Goal: Task Accomplishment & Management: Manage account settings

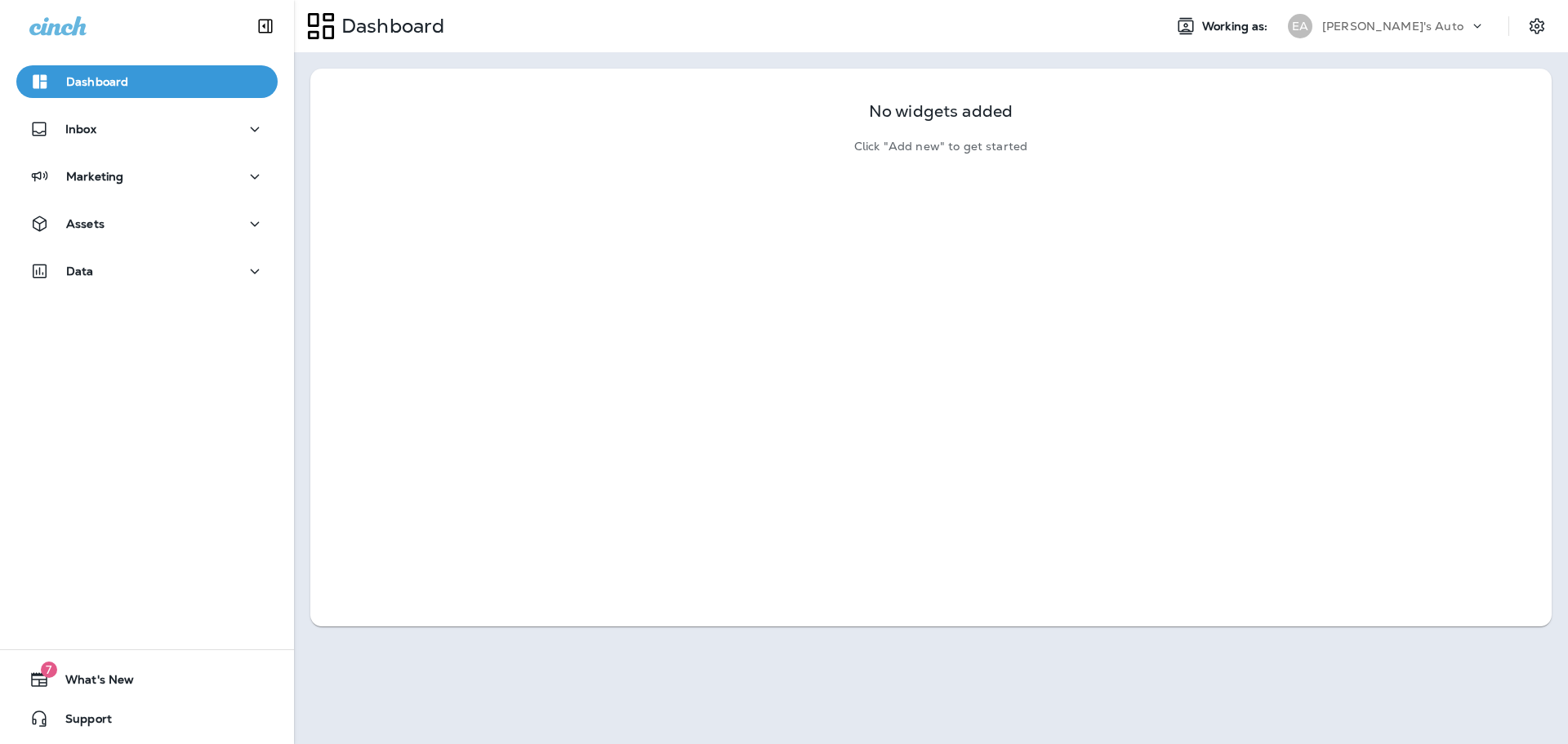
click at [83, 103] on div "Dashboard" at bounding box center [147, 86] width 294 height 41
click at [80, 159] on div "Dashboard Inbox Marketing Assets Data" at bounding box center [147, 179] width 294 height 262
click at [85, 138] on div "Inbox" at bounding box center [63, 129] width 67 height 20
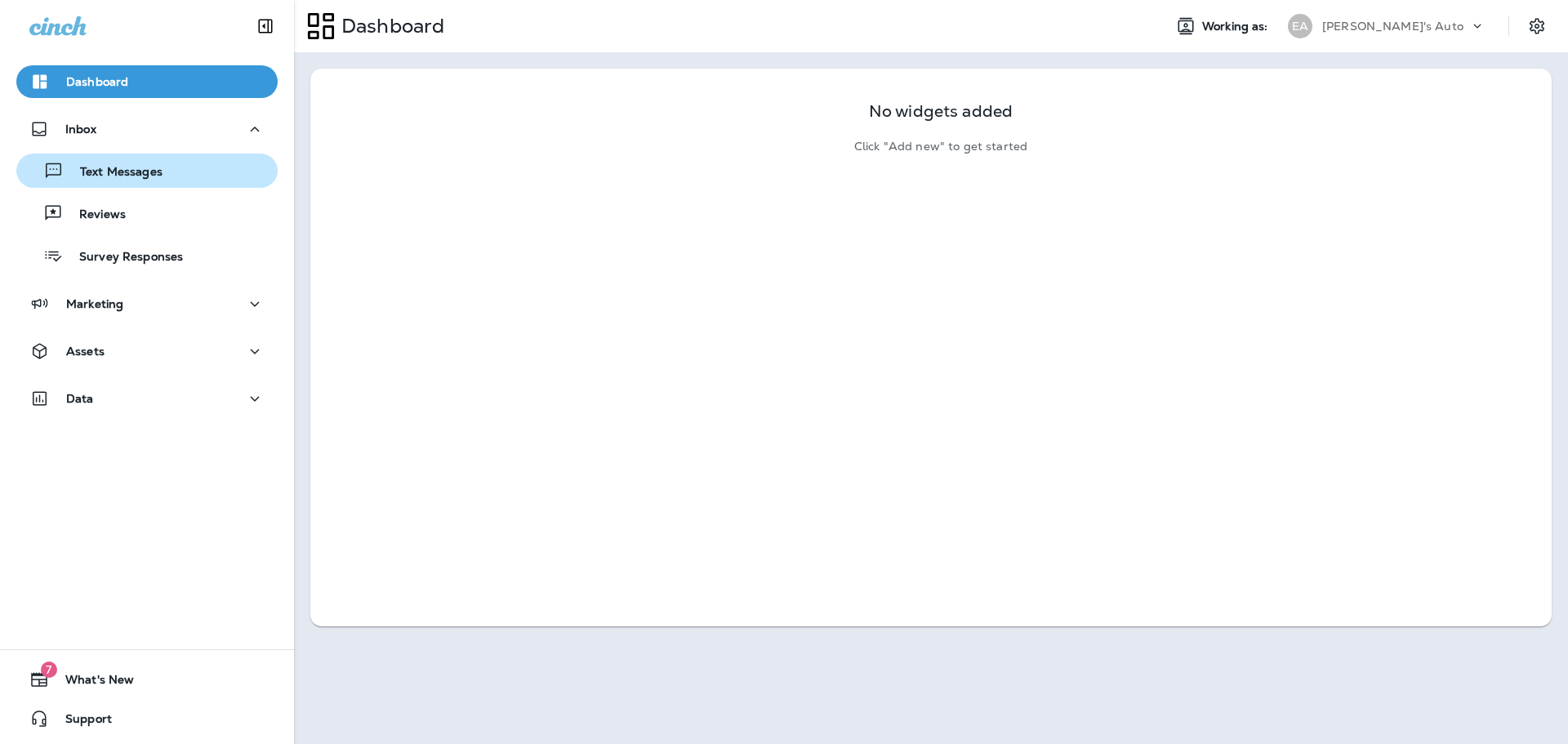
click at [168, 175] on div "Text Messages" at bounding box center [147, 170] width 248 height 24
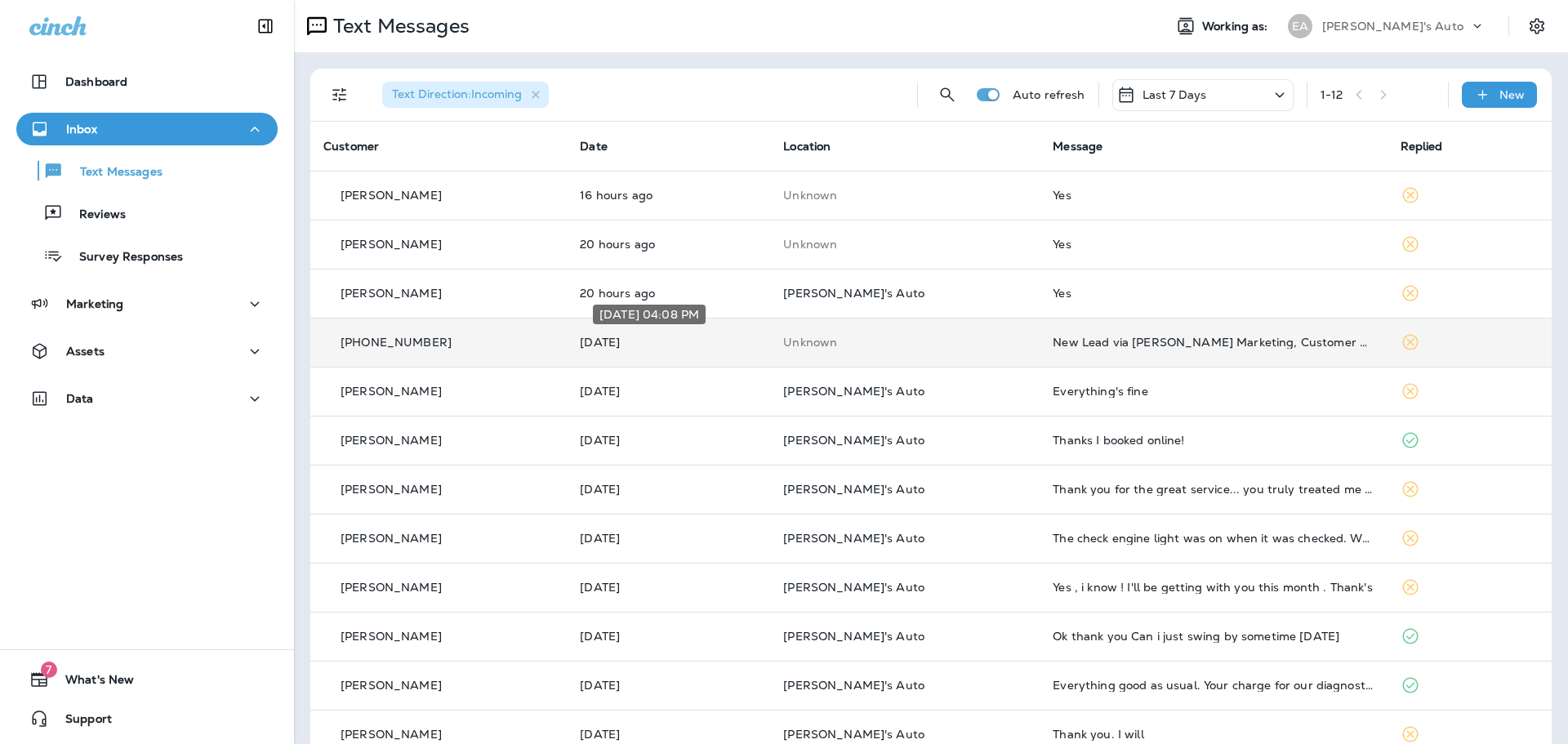
click at [715, 339] on p "[DATE]" at bounding box center [668, 342] width 177 height 13
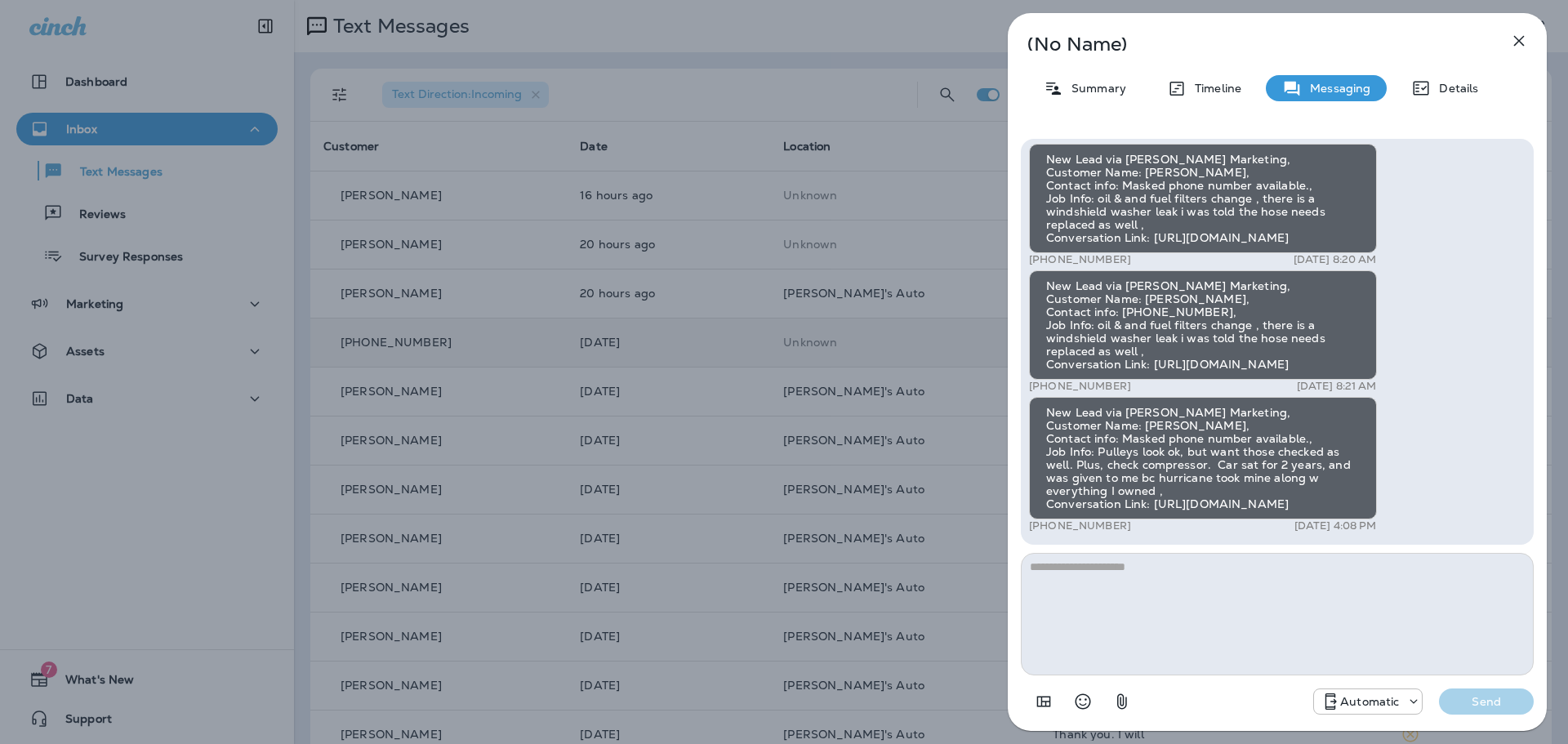
click at [715, 339] on div "(No Name) Summary Timeline Messaging Details New Lead via [PERSON_NAME] Marketi…" at bounding box center [784, 372] width 1568 height 744
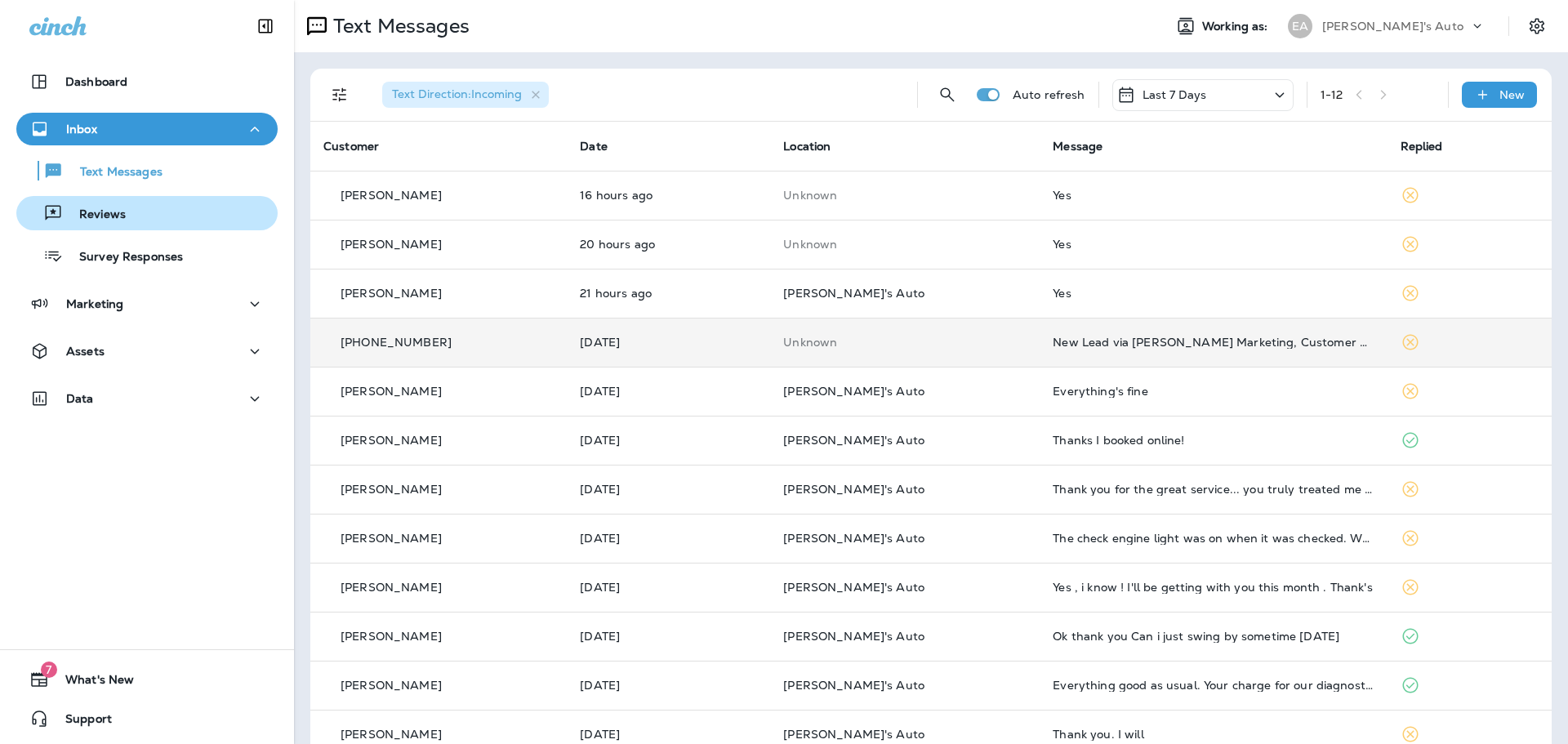
click at [139, 205] on div "Reviews" at bounding box center [147, 213] width 248 height 24
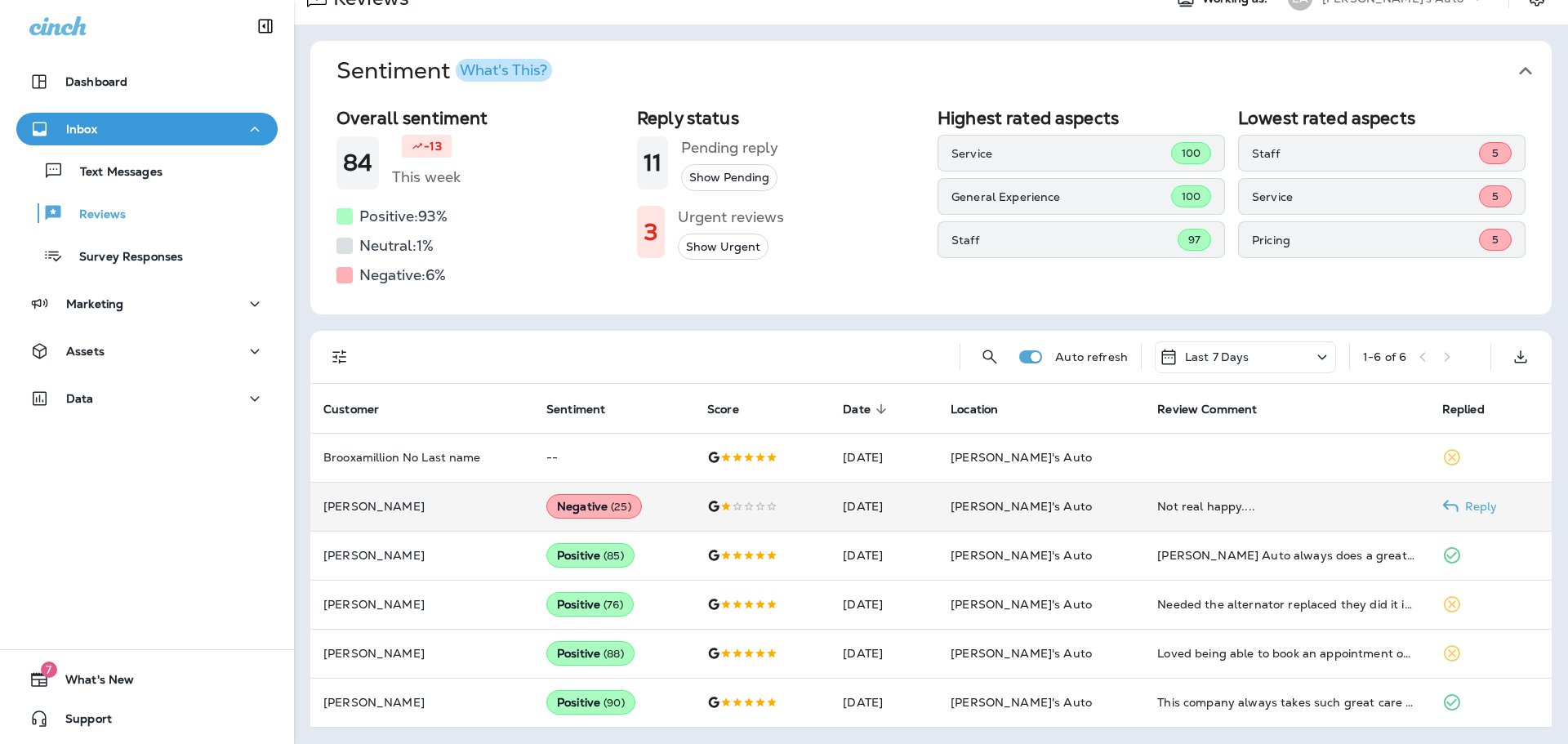
click at [1206, 501] on div "Not real happy...." at bounding box center [1287, 506] width 258 height 16
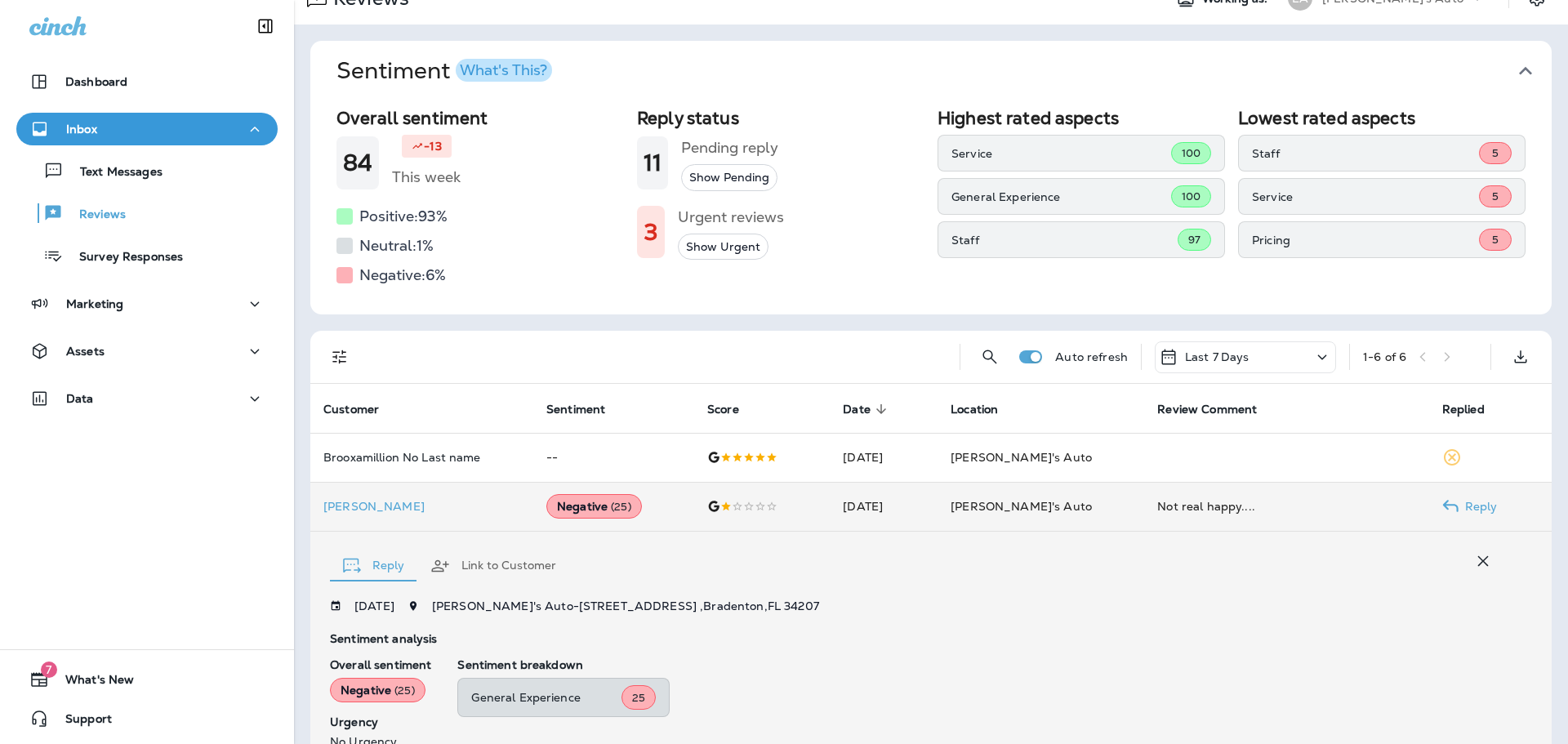
scroll to position [312, 0]
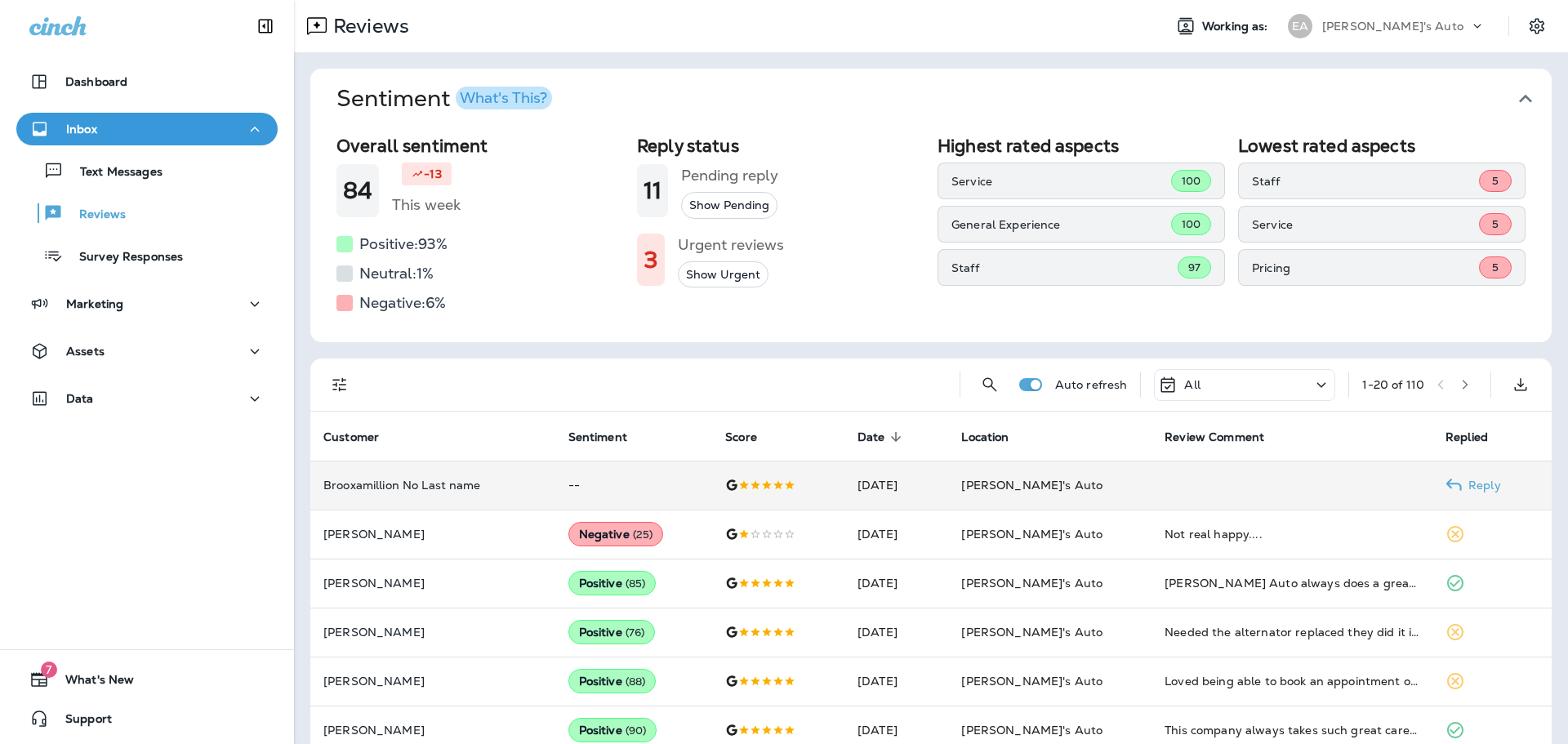
click at [465, 486] on p "Brooxamillion No Last name" at bounding box center [433, 486] width 219 height 13
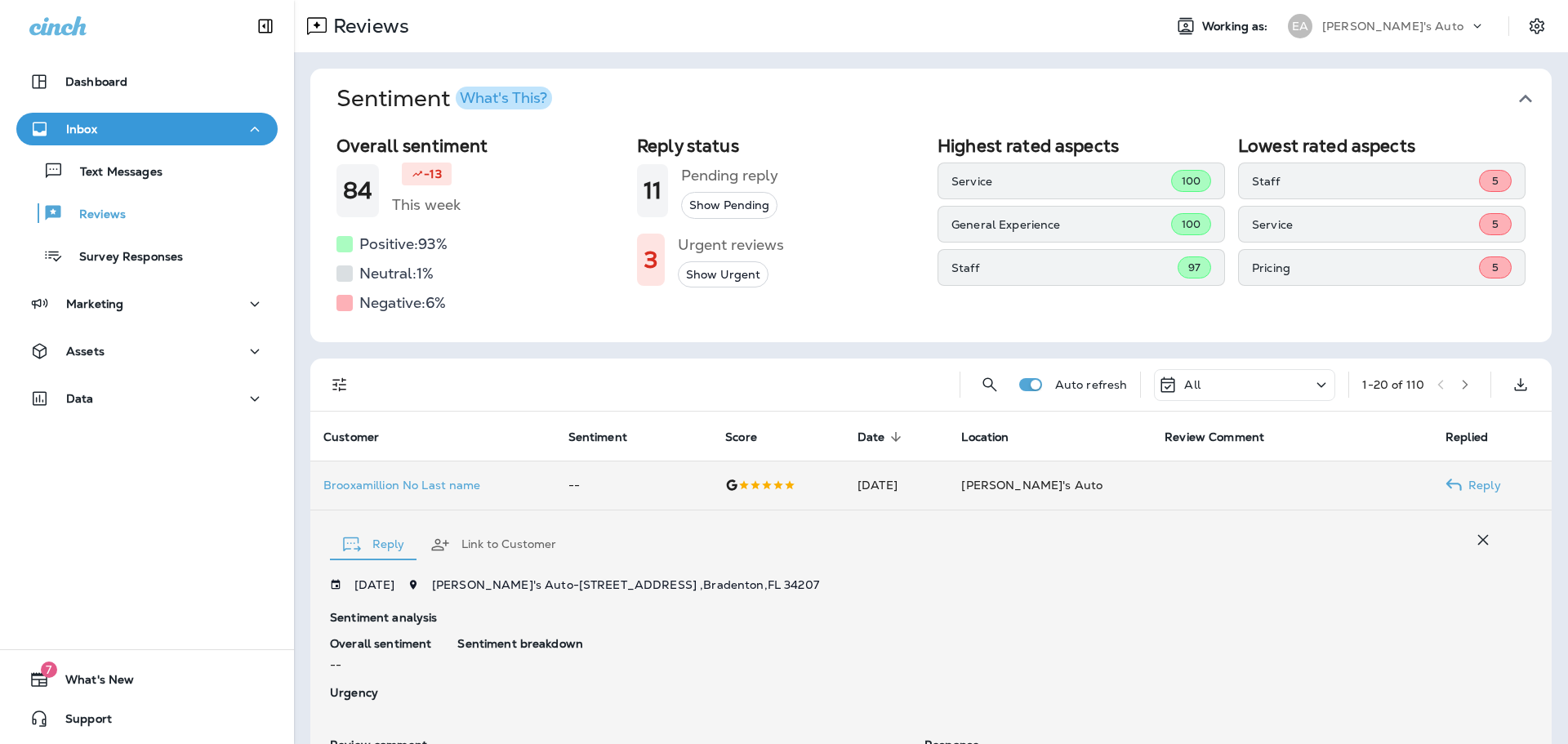
scroll to position [245, 0]
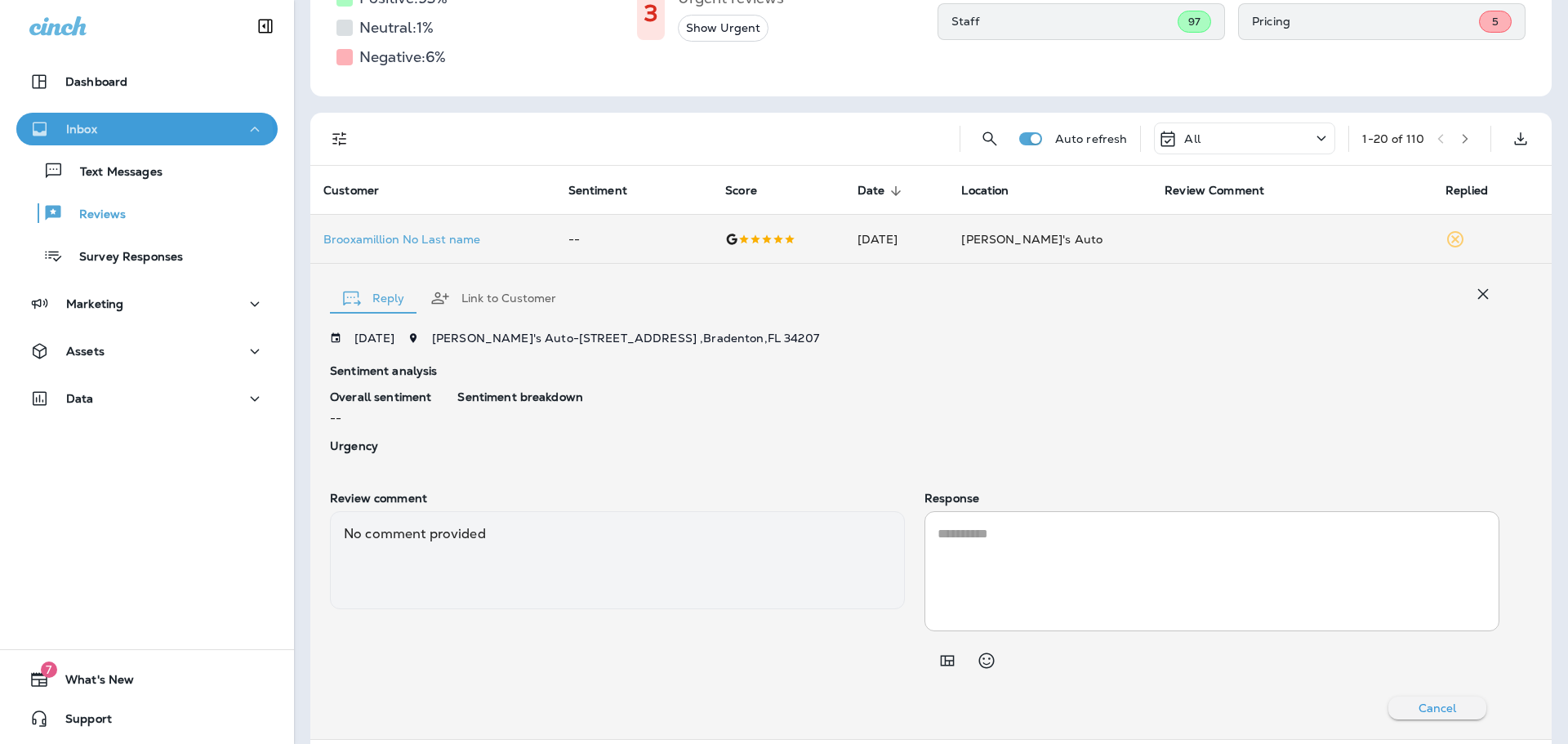
click at [108, 144] on button "Inbox" at bounding box center [147, 128] width 262 height 33
click at [80, 194] on div "Marketing" at bounding box center [147, 180] width 294 height 41
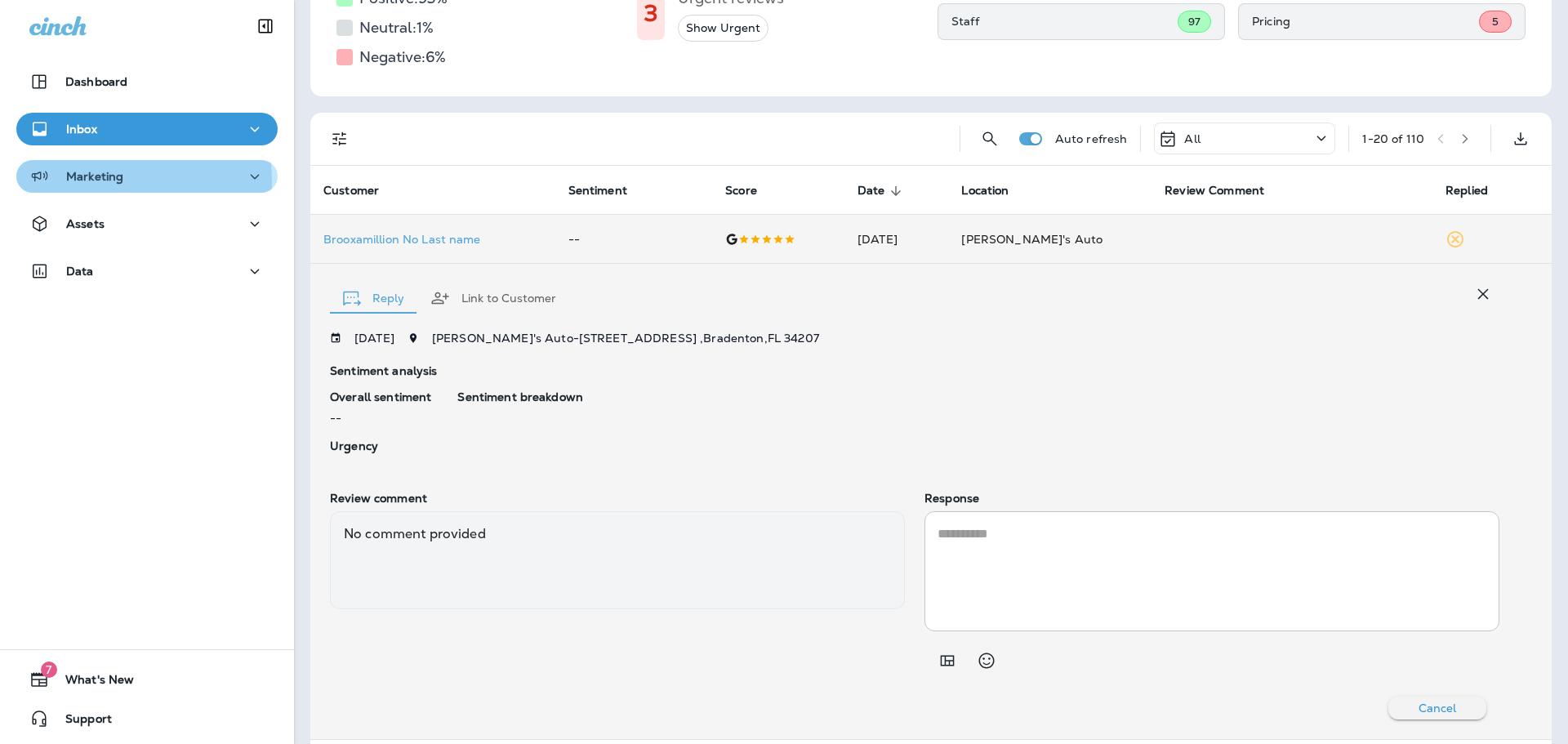
click at [84, 181] on p "Marketing" at bounding box center [95, 177] width 57 height 13
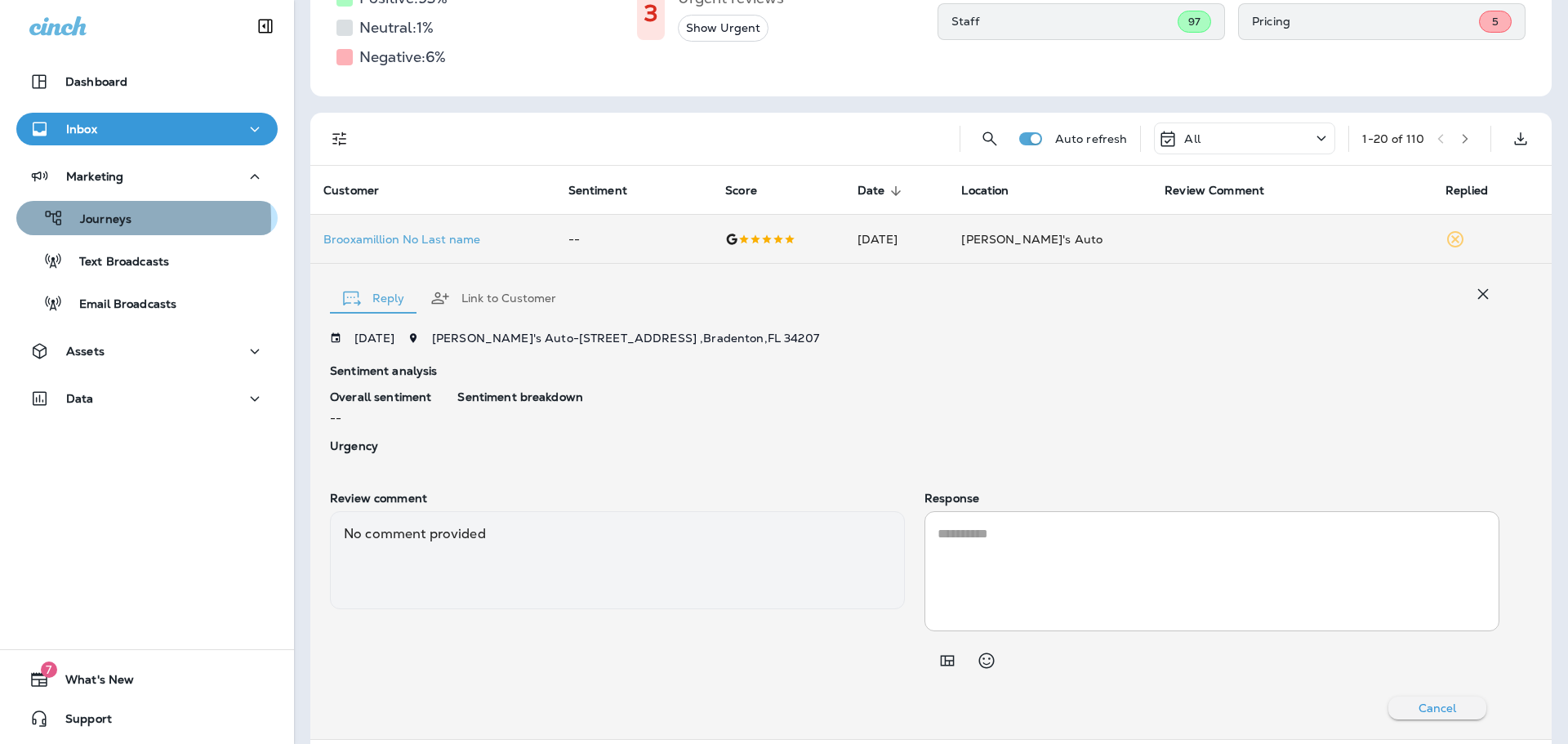
click at [74, 220] on p "Journeys" at bounding box center [97, 220] width 68 height 15
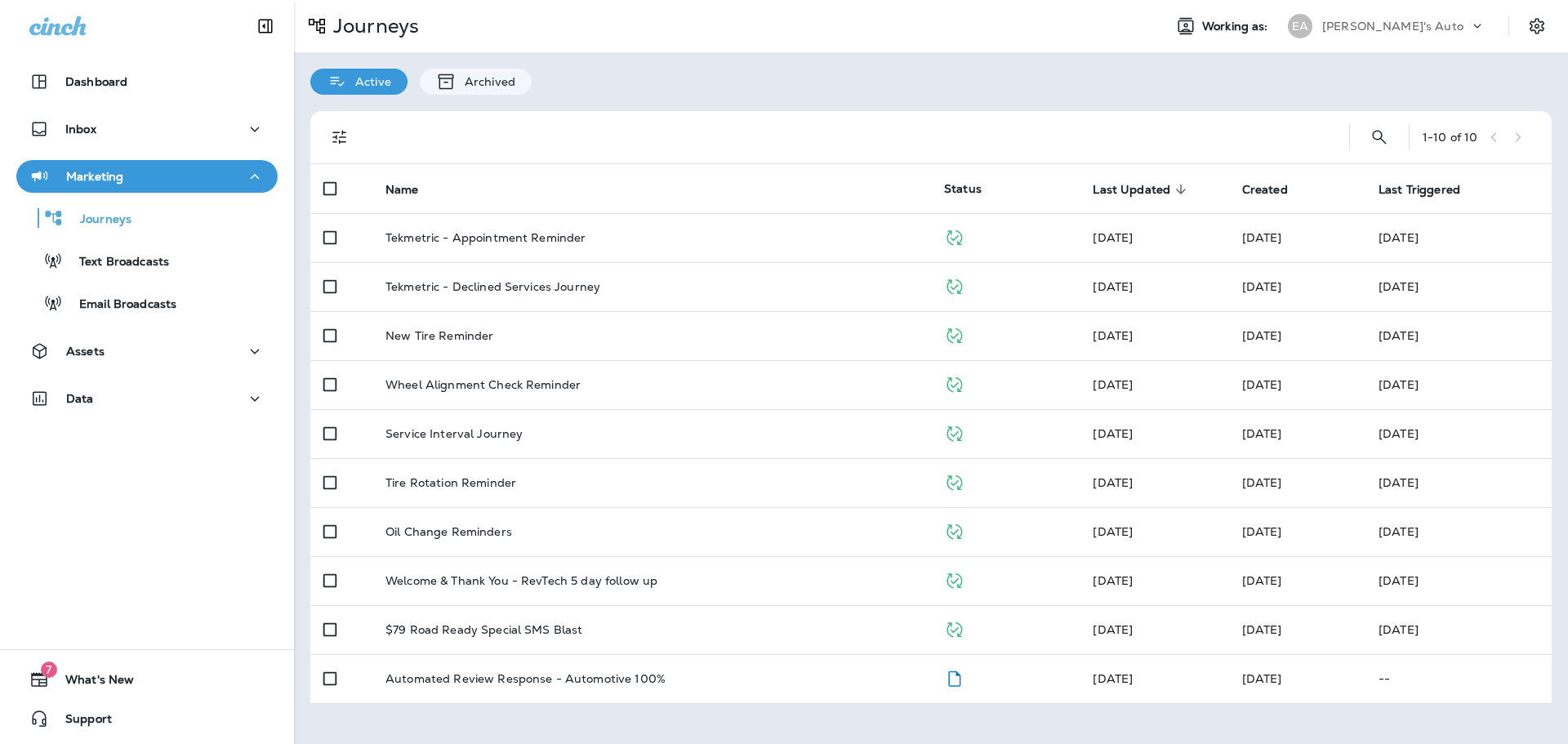
click at [81, 108] on div "Dashboard Inbox Marketing Journeys Text Broadcasts Email Broadcasts Assets Data" at bounding box center [147, 242] width 294 height 388
click at [67, 149] on div "Inbox" at bounding box center [147, 133] width 294 height 41
click at [76, 135] on p "Inbox" at bounding box center [81, 129] width 31 height 13
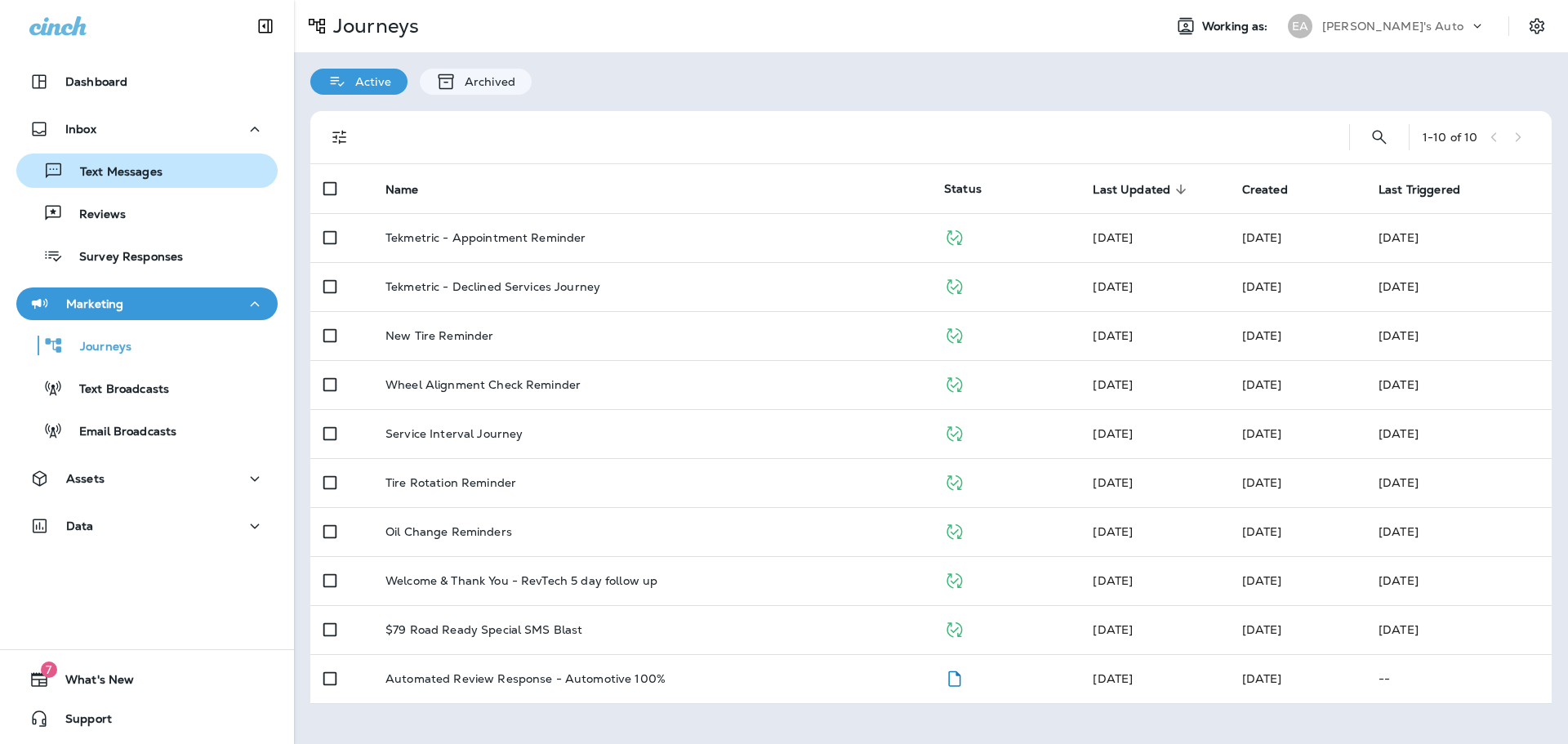
click at [93, 174] on p "Text Messages" at bounding box center [113, 173] width 99 height 15
